Goal: Transaction & Acquisition: Download file/media

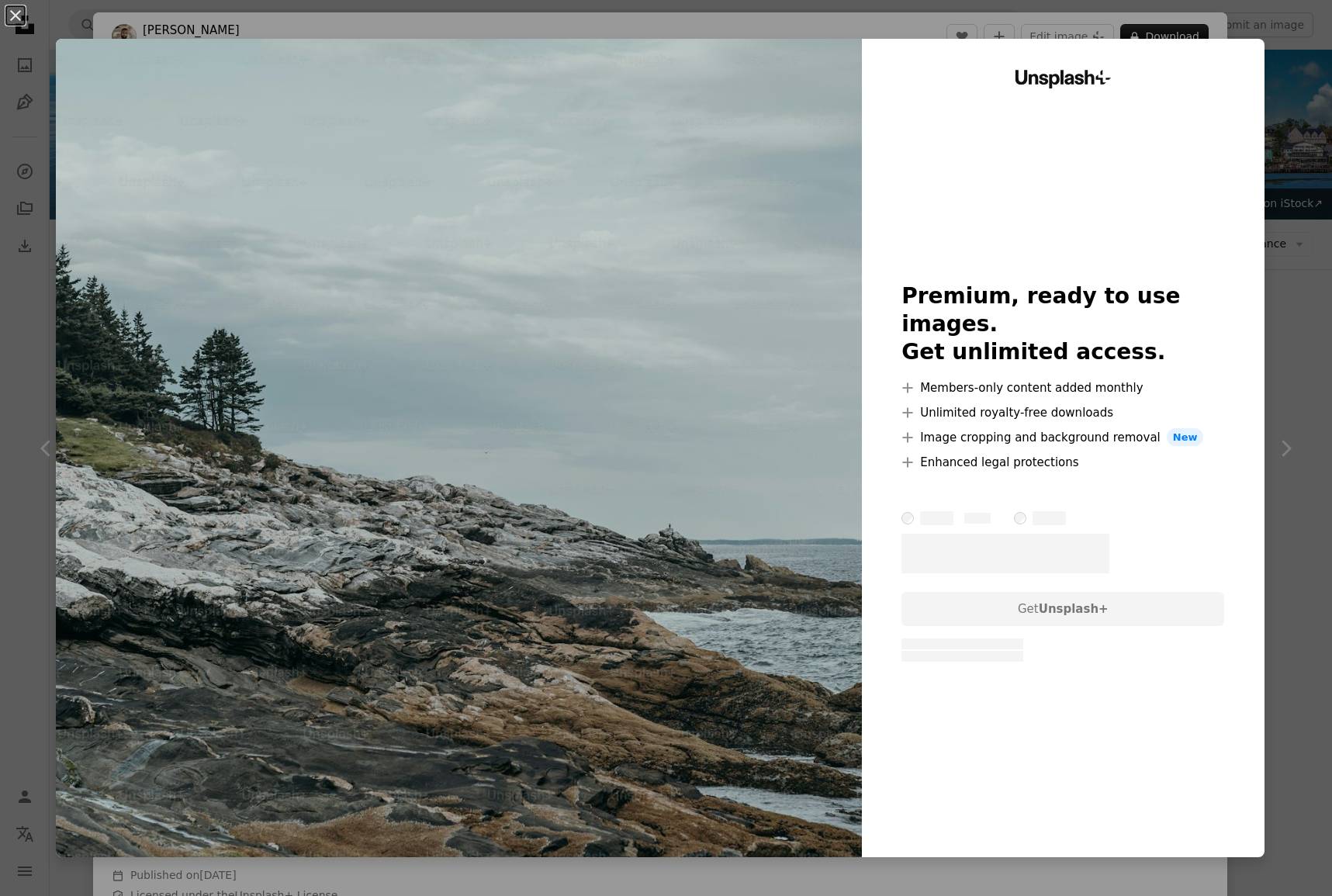
scroll to position [1572, 0]
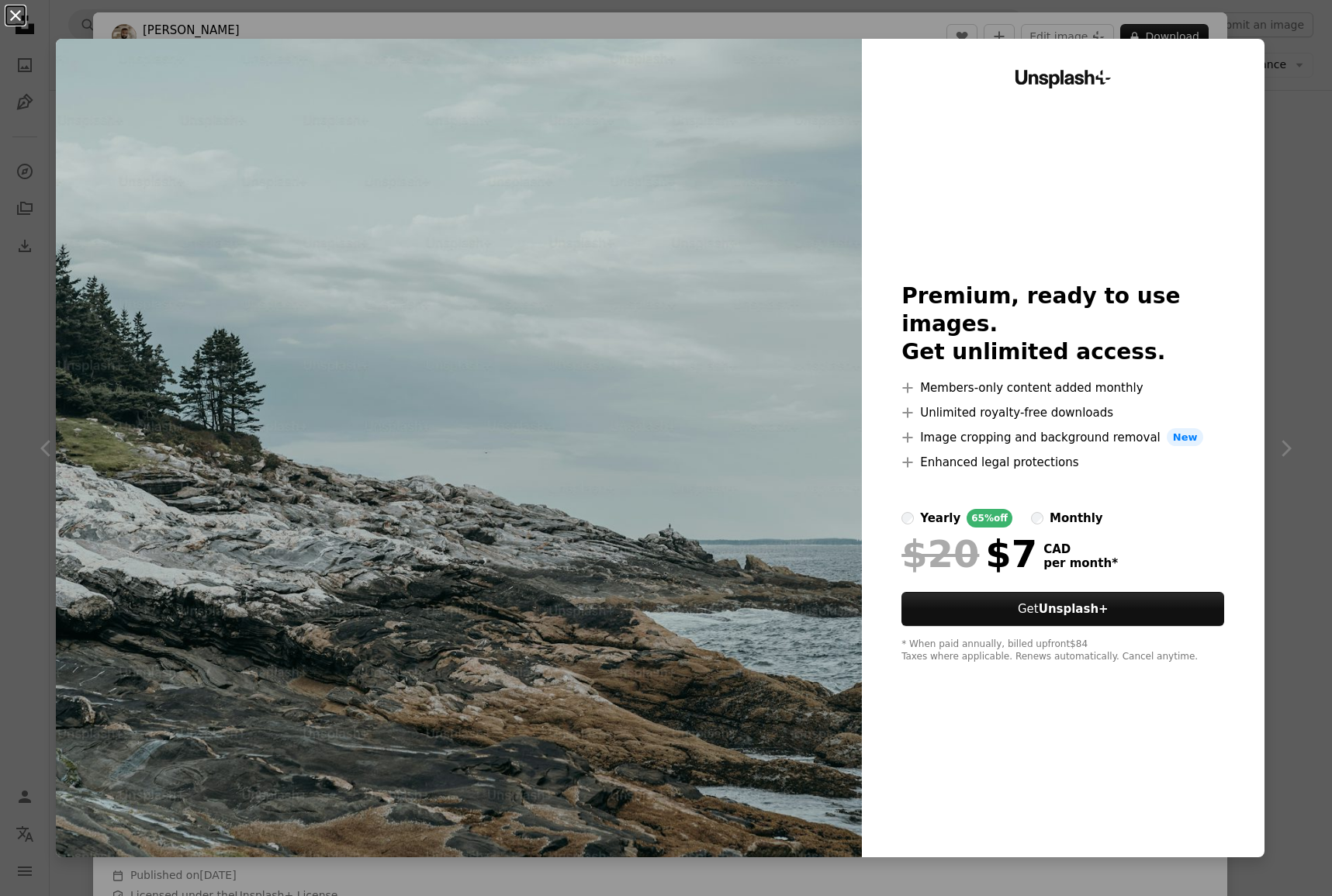
click at [12, 17] on button "An X shape" at bounding box center [16, 16] width 19 height 19
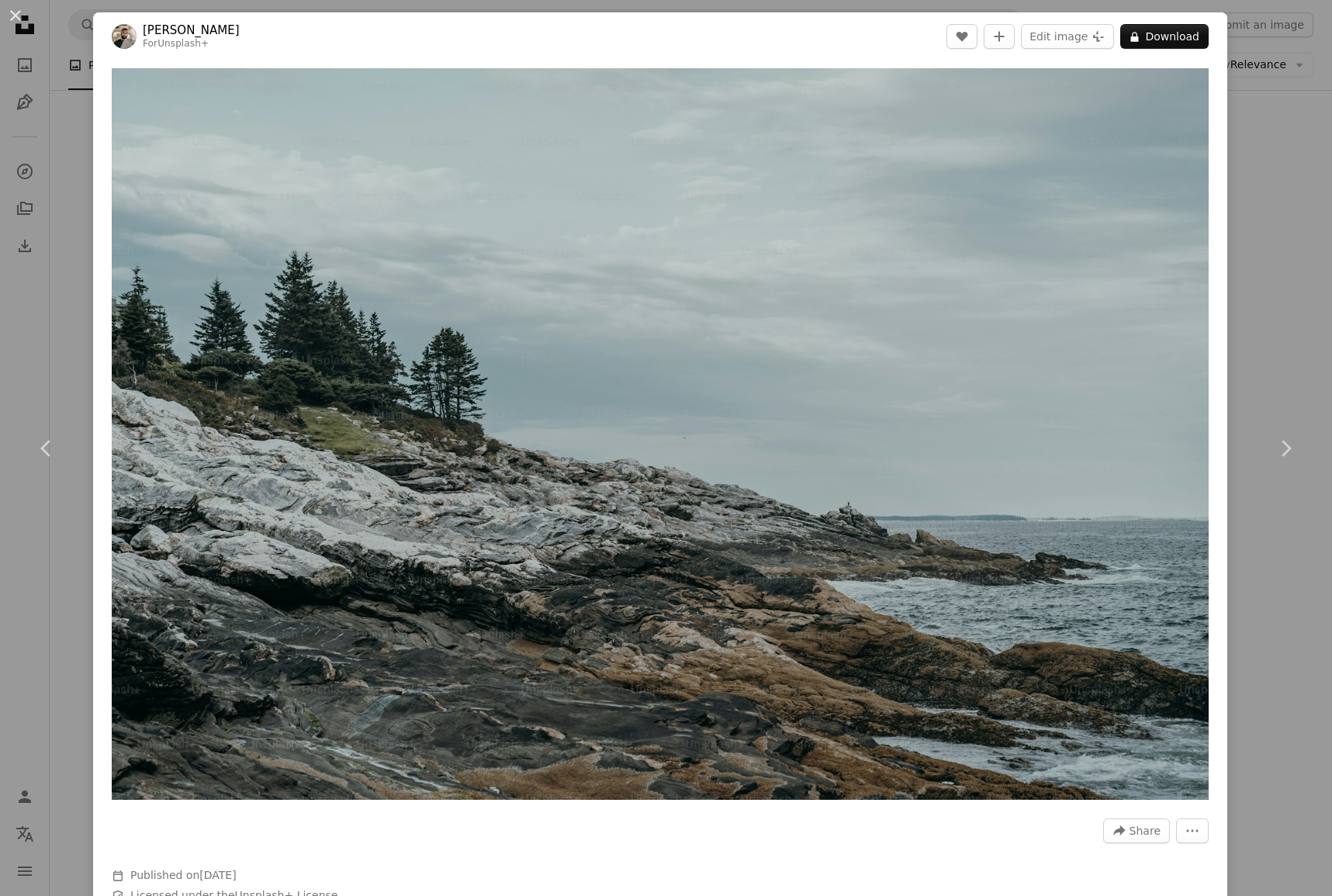
click at [52, 27] on div "An X shape Chevron left Chevron right [PERSON_NAME] For Unsplash+ A heart A plu…" at bounding box center [666, 448] width 1332 height 896
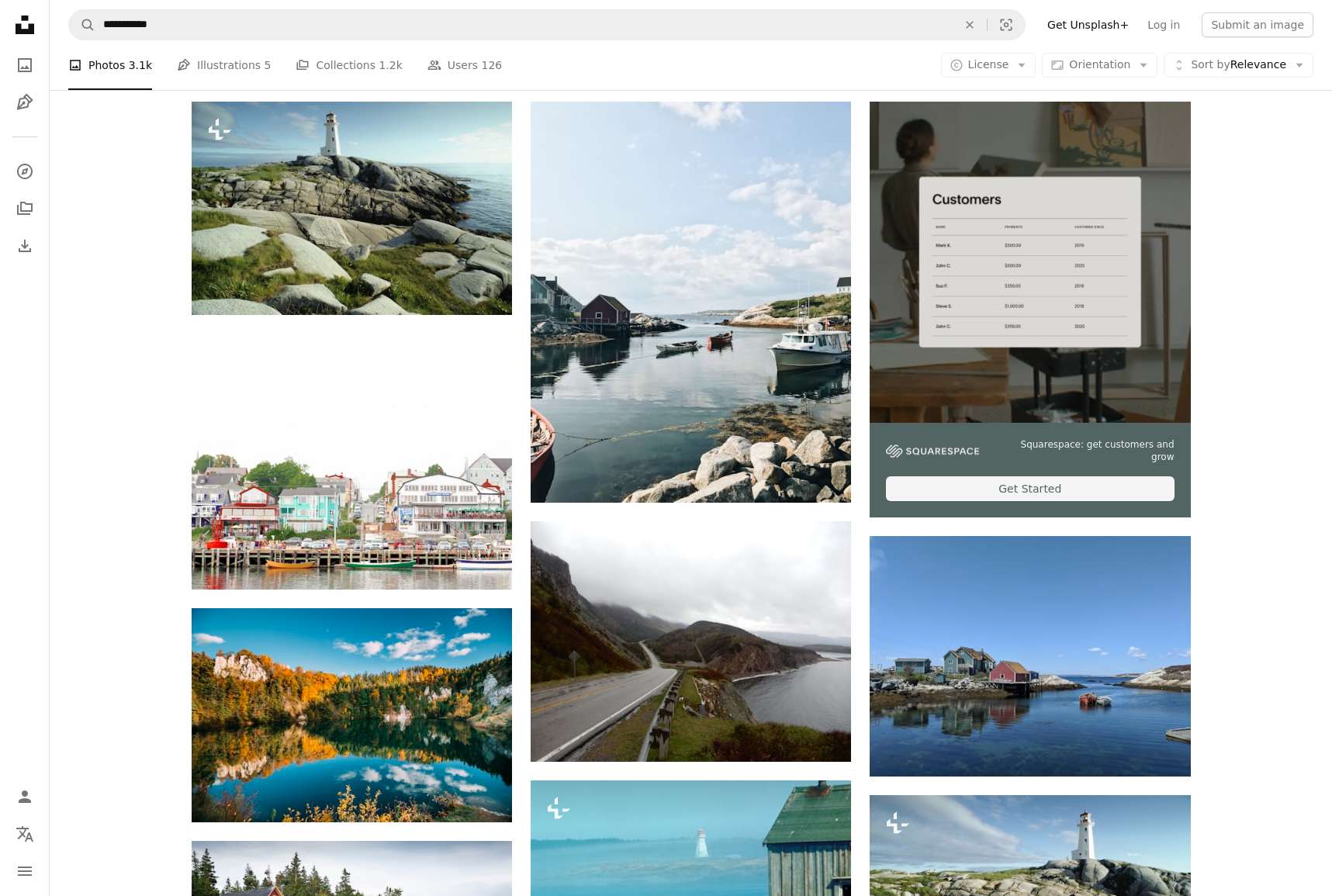
scroll to position [294, 0]
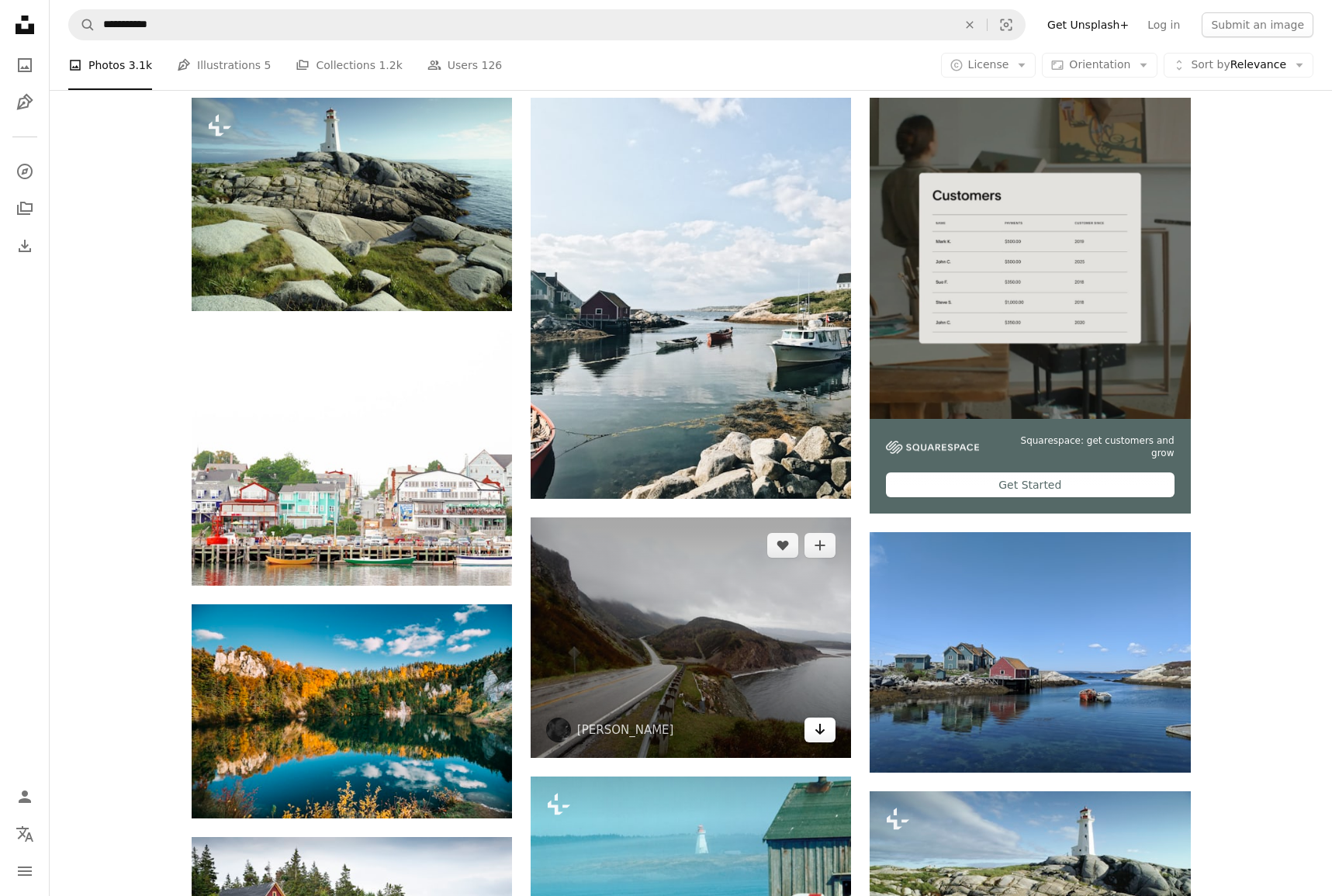
click at [820, 727] on icon "Download" at bounding box center [820, 728] width 10 height 11
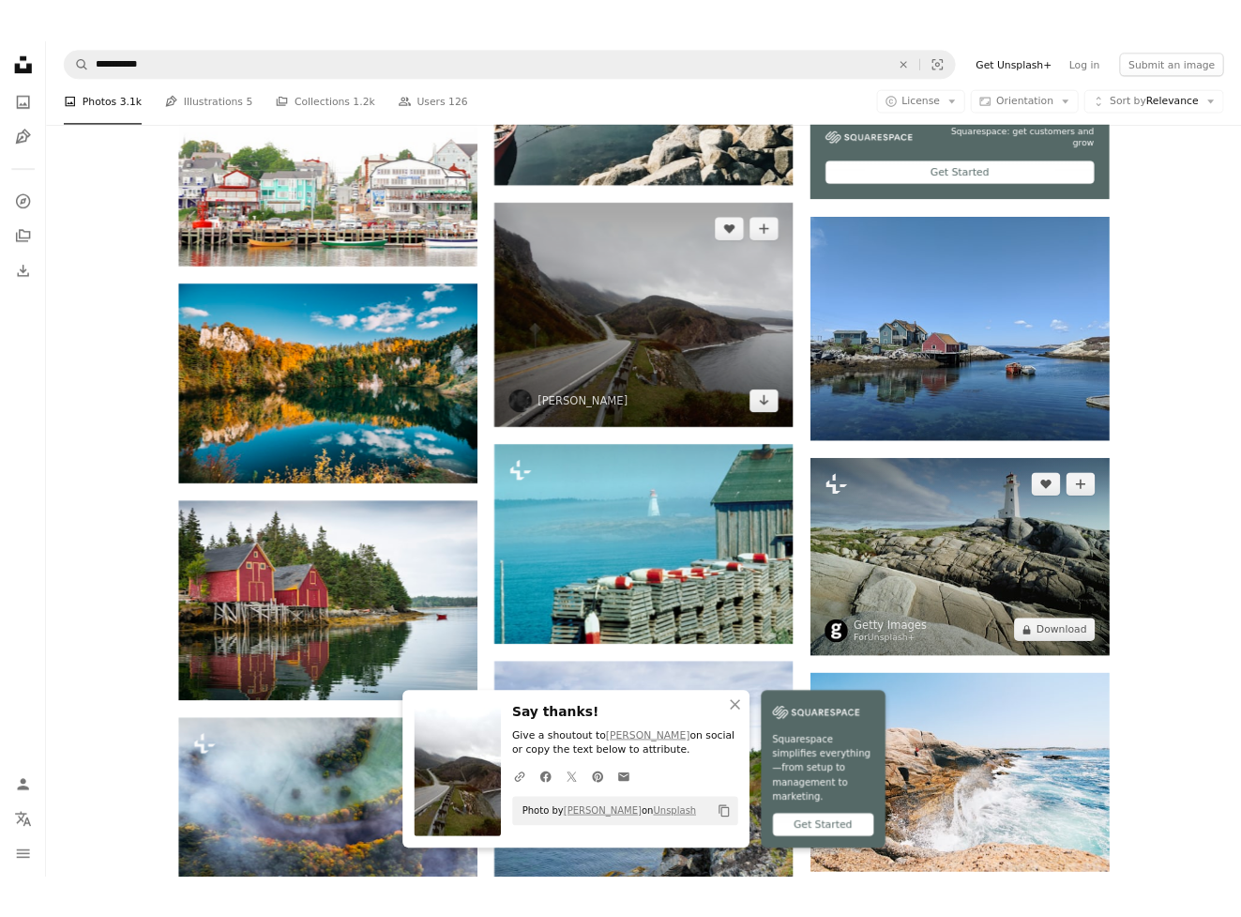
scroll to position [778, 0]
